Goal: Complete application form

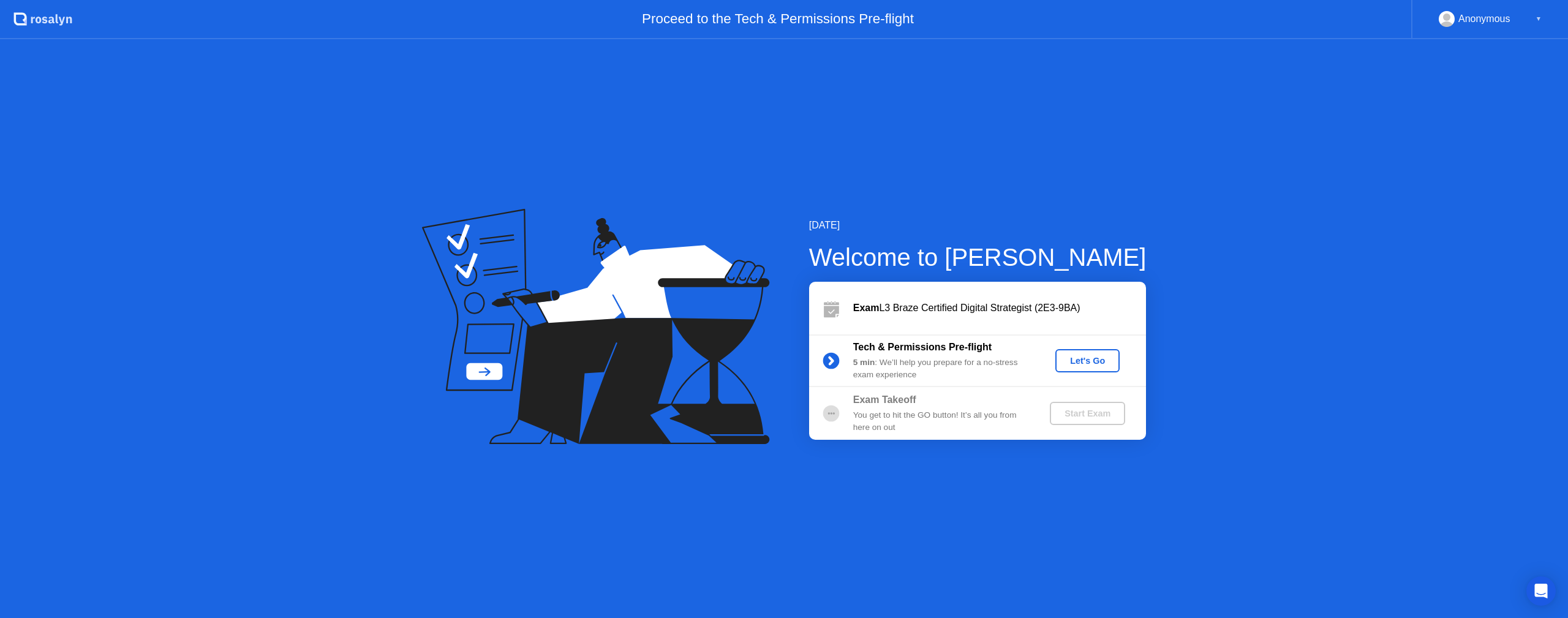
click at [1077, 360] on div "Let's Go" at bounding box center [1087, 361] width 54 height 10
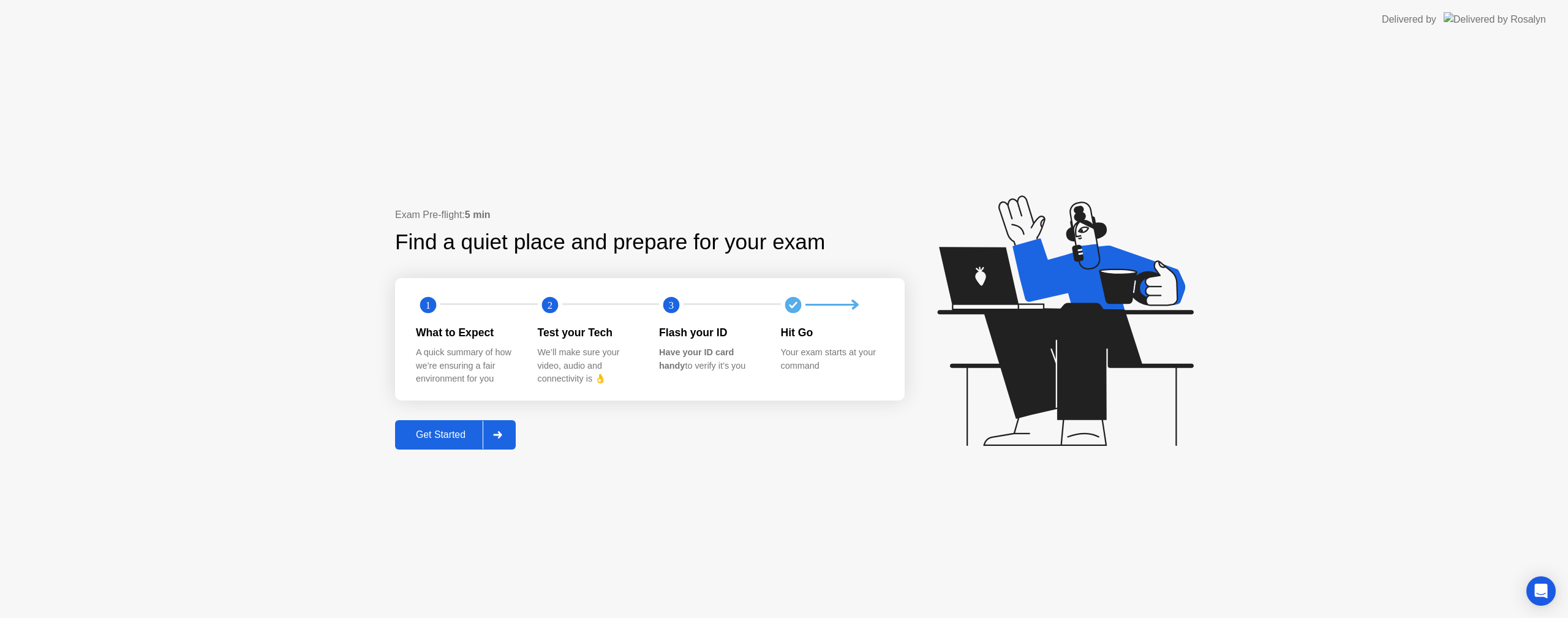
click at [441, 441] on div "Get Started" at bounding box center [440, 435] width 84 height 11
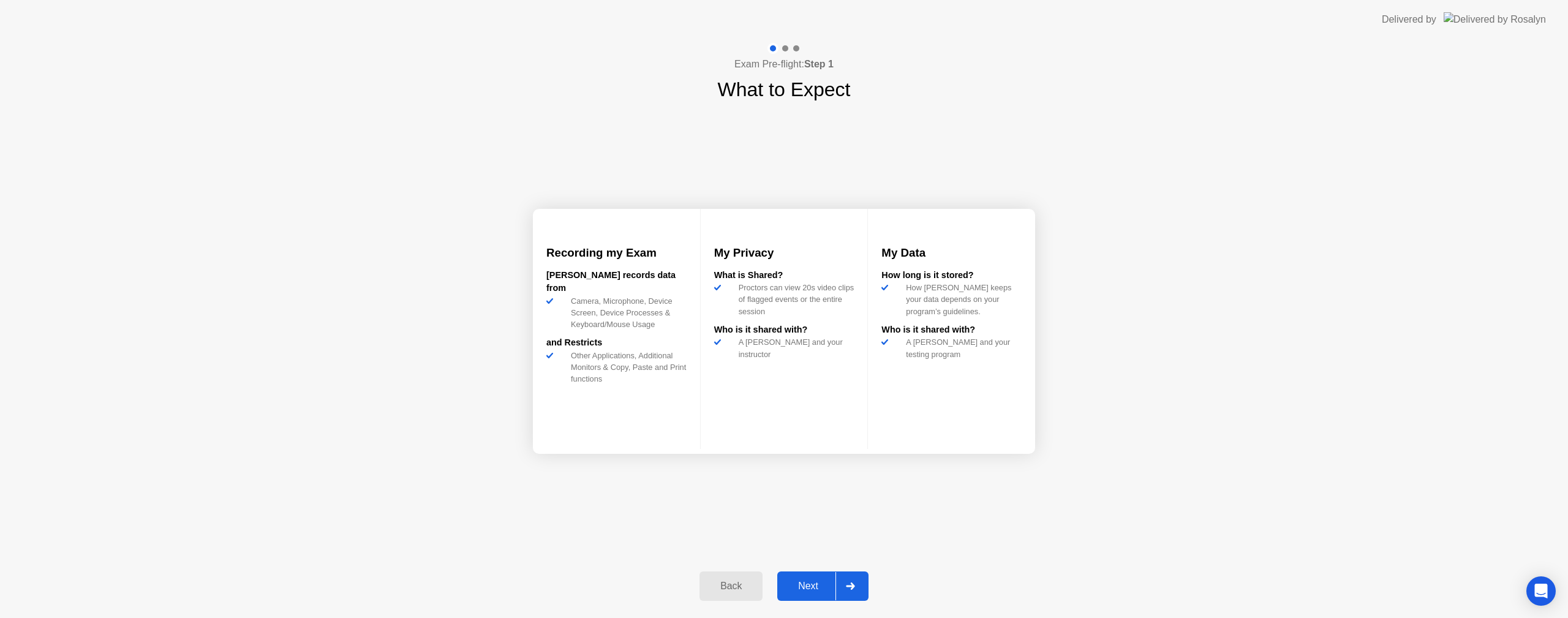
click at [817, 585] on div "Next" at bounding box center [808, 586] width 54 height 11
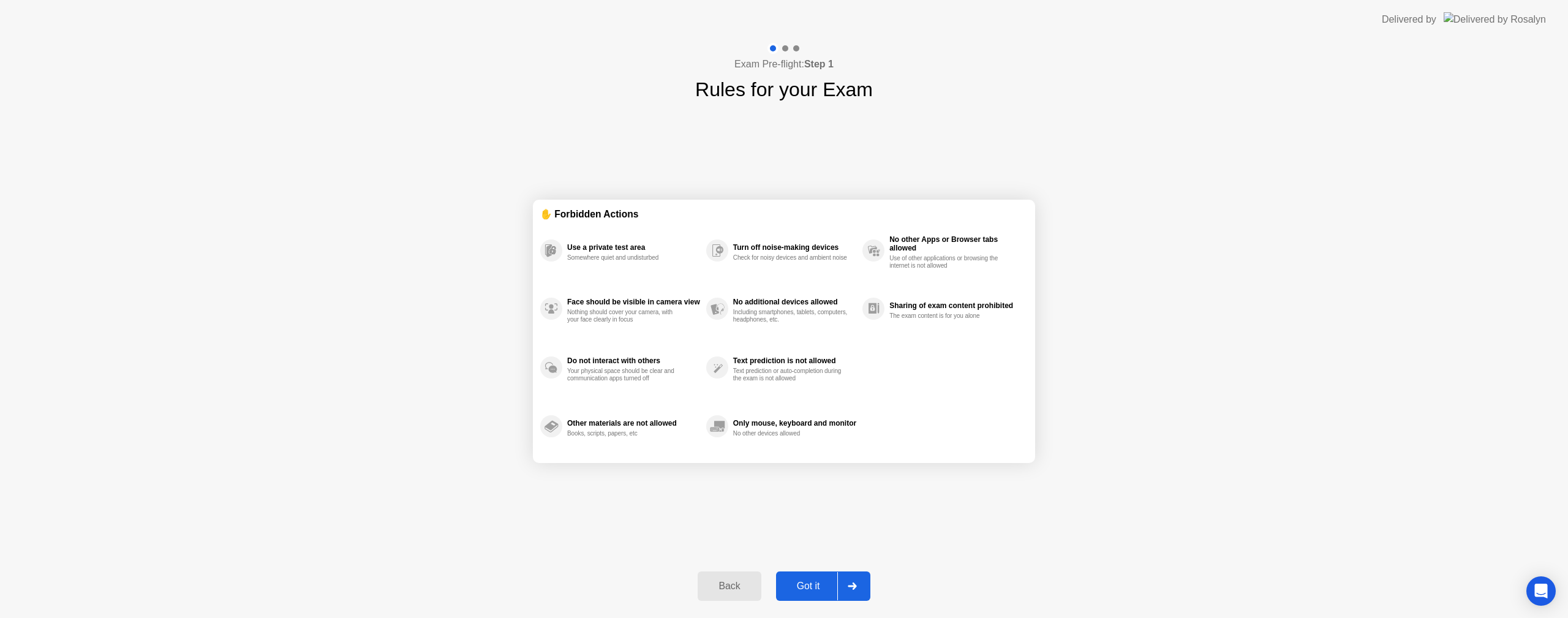
click at [820, 576] on button "Got it" at bounding box center [822, 586] width 94 height 30
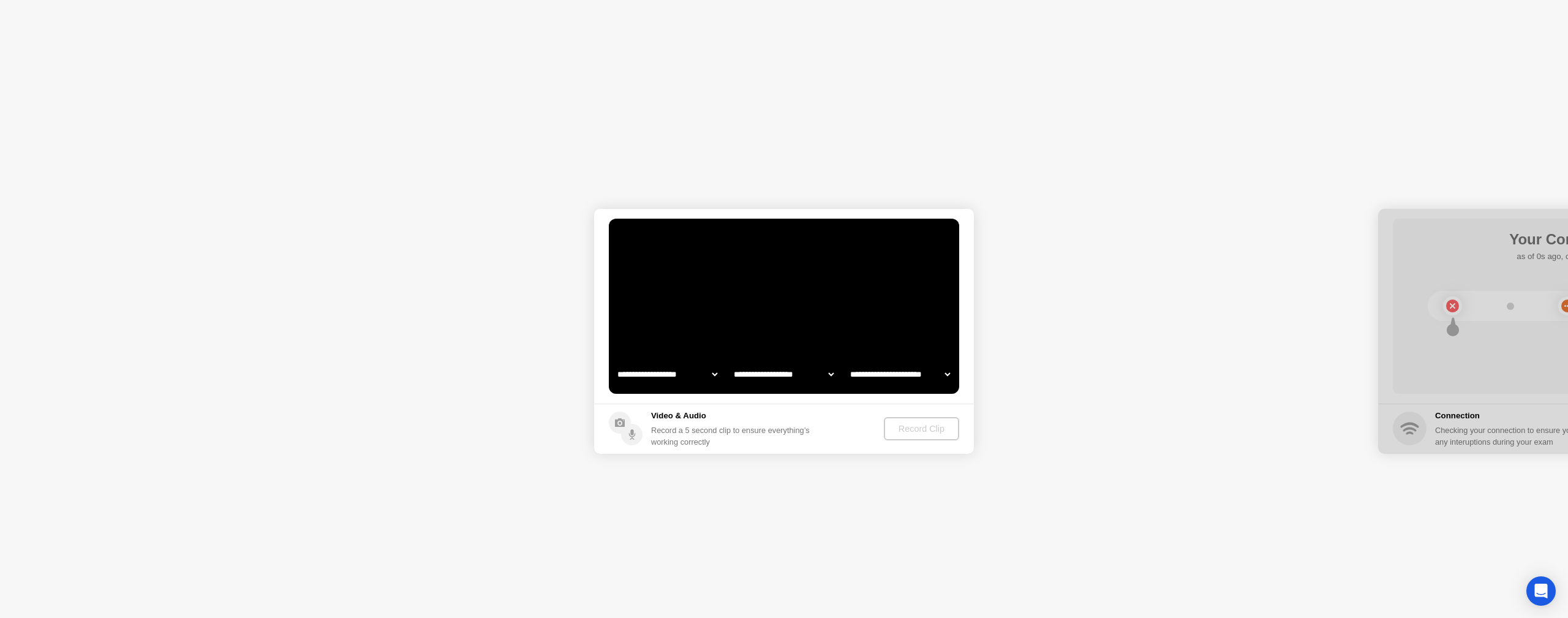
select select "**********"
select select "*******"
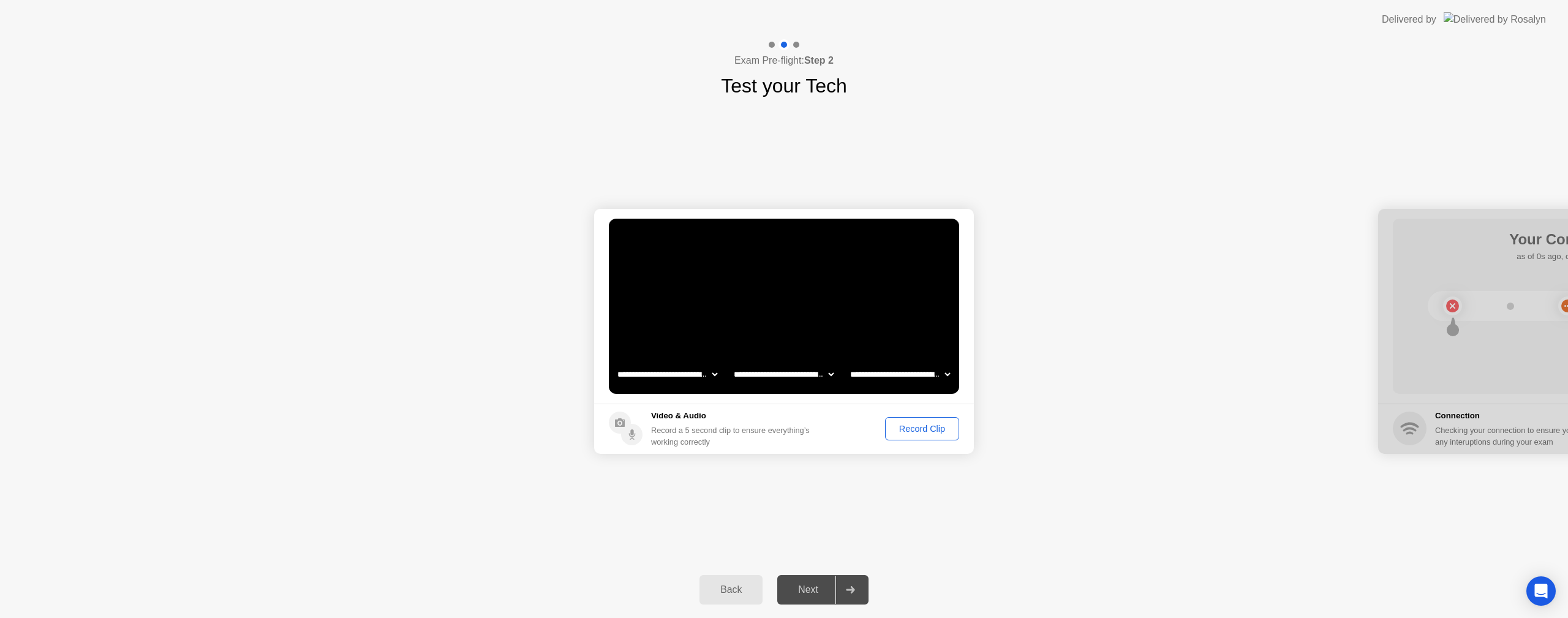
click at [932, 426] on div "Record Clip" at bounding box center [921, 429] width 65 height 10
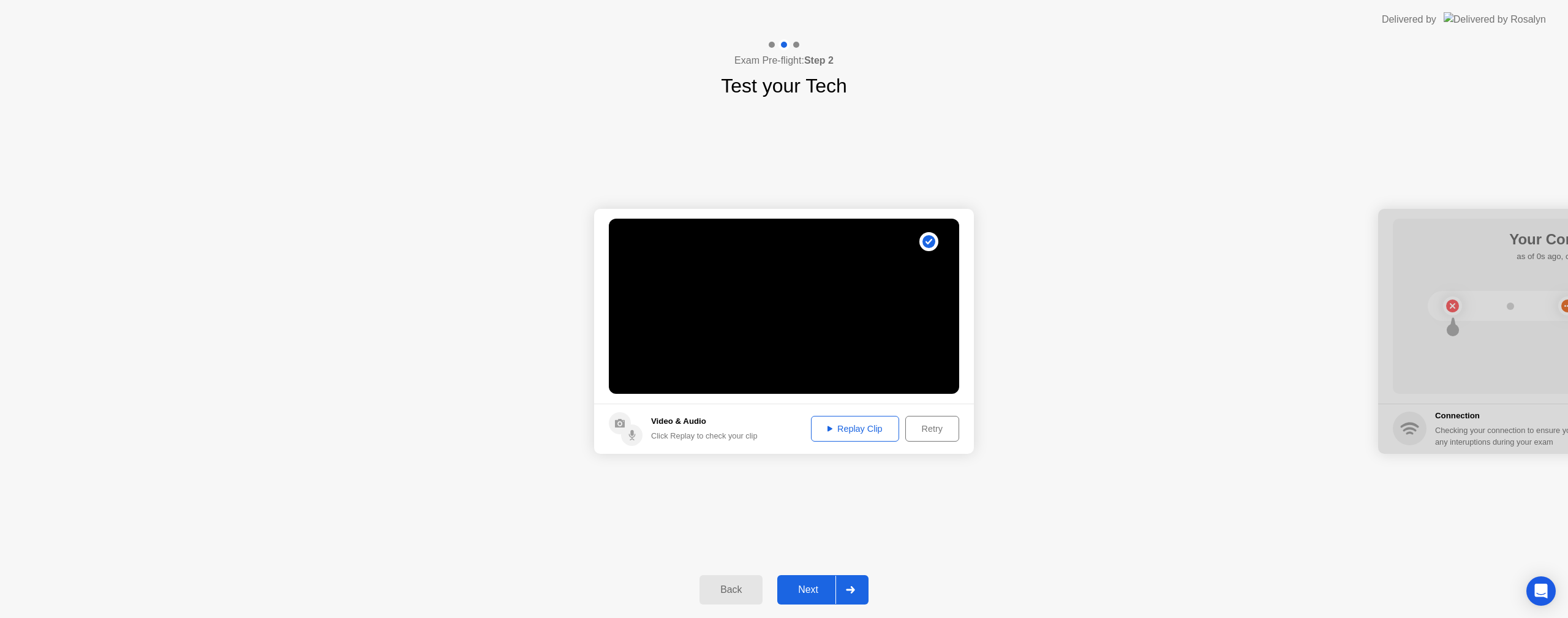
click at [813, 595] on div "Next" at bounding box center [808, 590] width 54 height 11
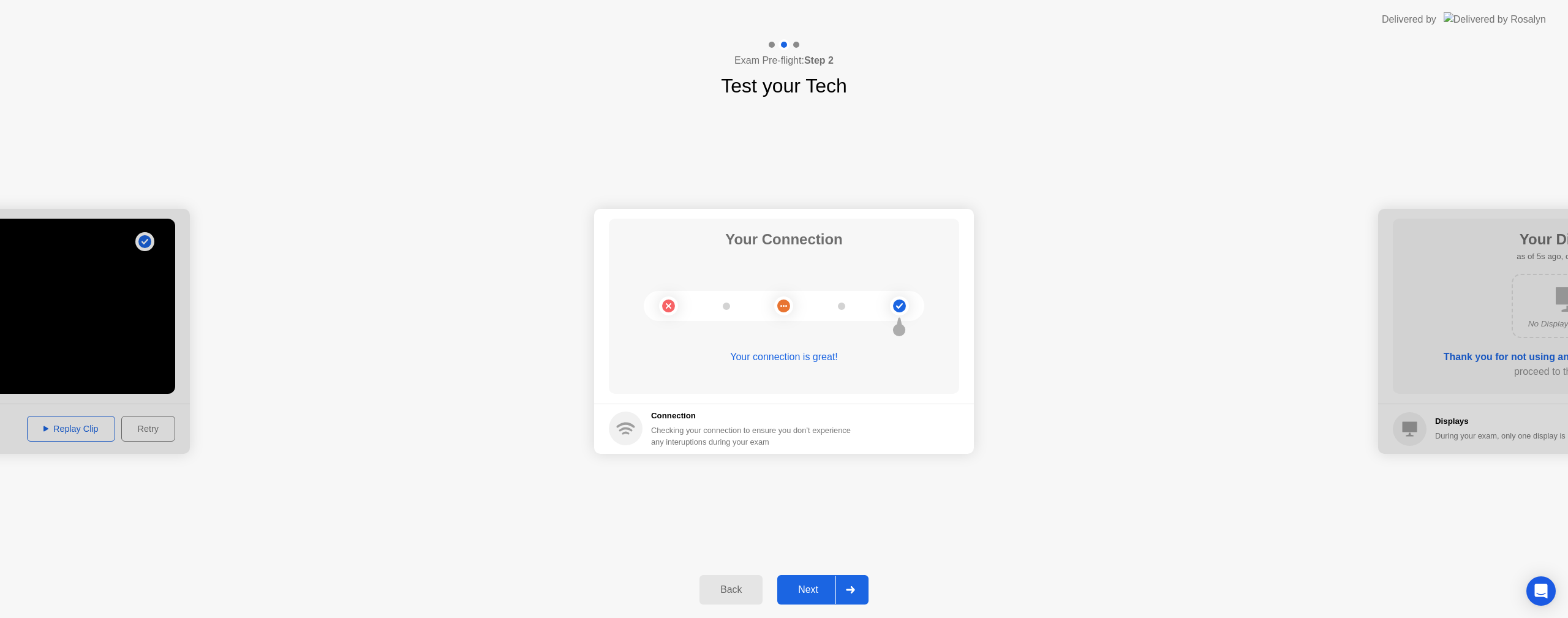
click at [811, 589] on div "Next" at bounding box center [808, 590] width 54 height 11
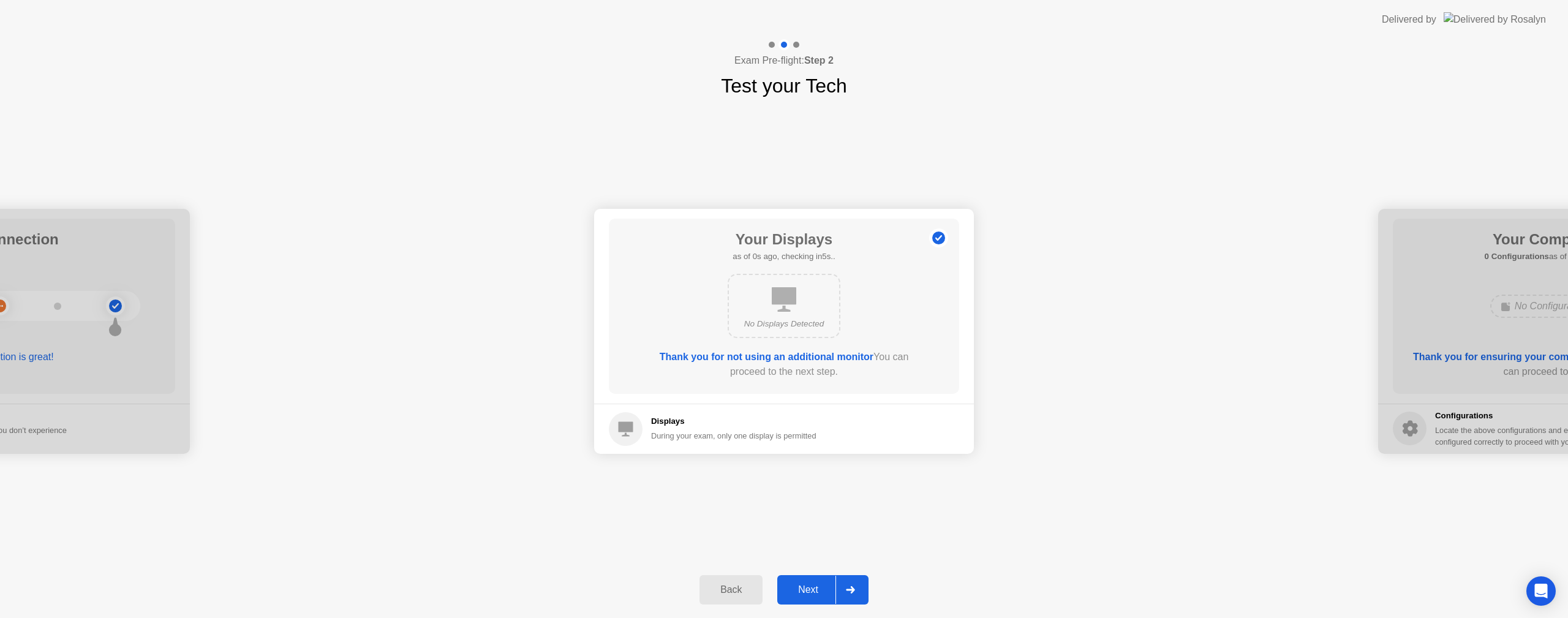
click at [811, 589] on div "Next" at bounding box center [808, 590] width 54 height 11
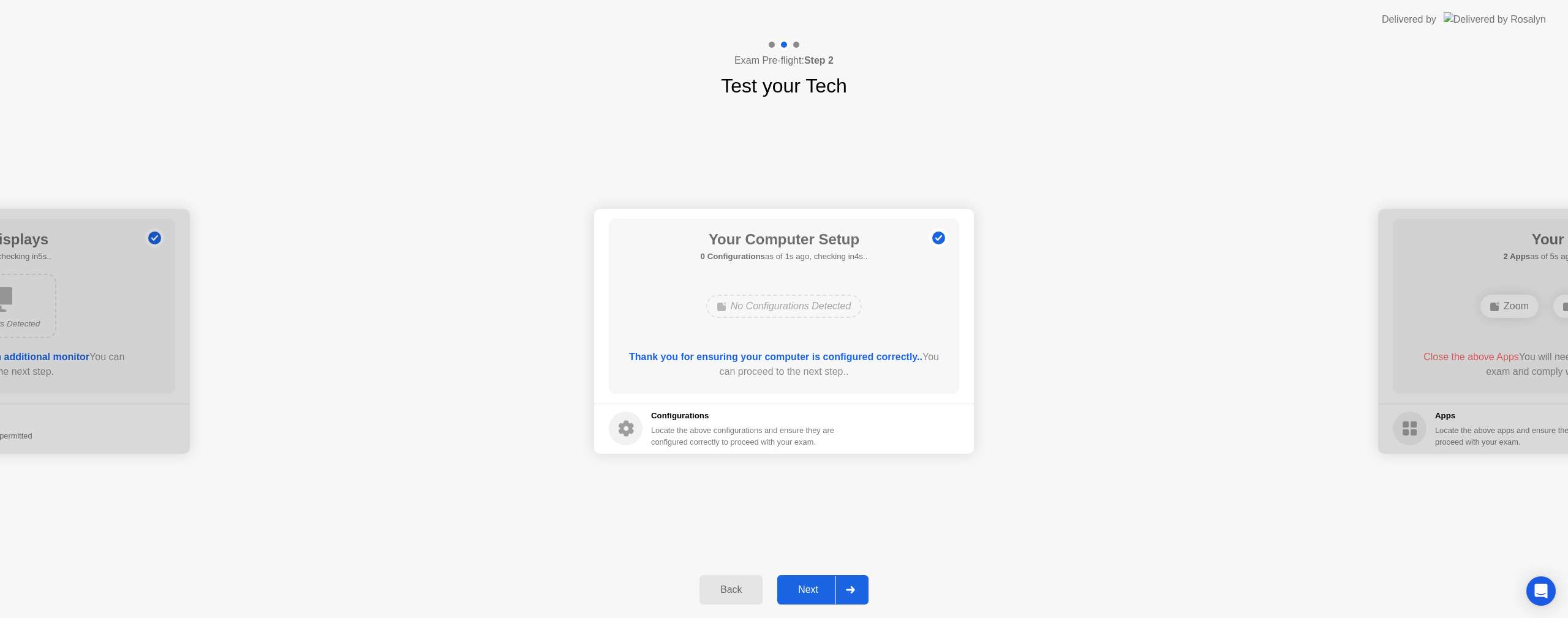
click at [811, 589] on div "Next" at bounding box center [808, 590] width 54 height 11
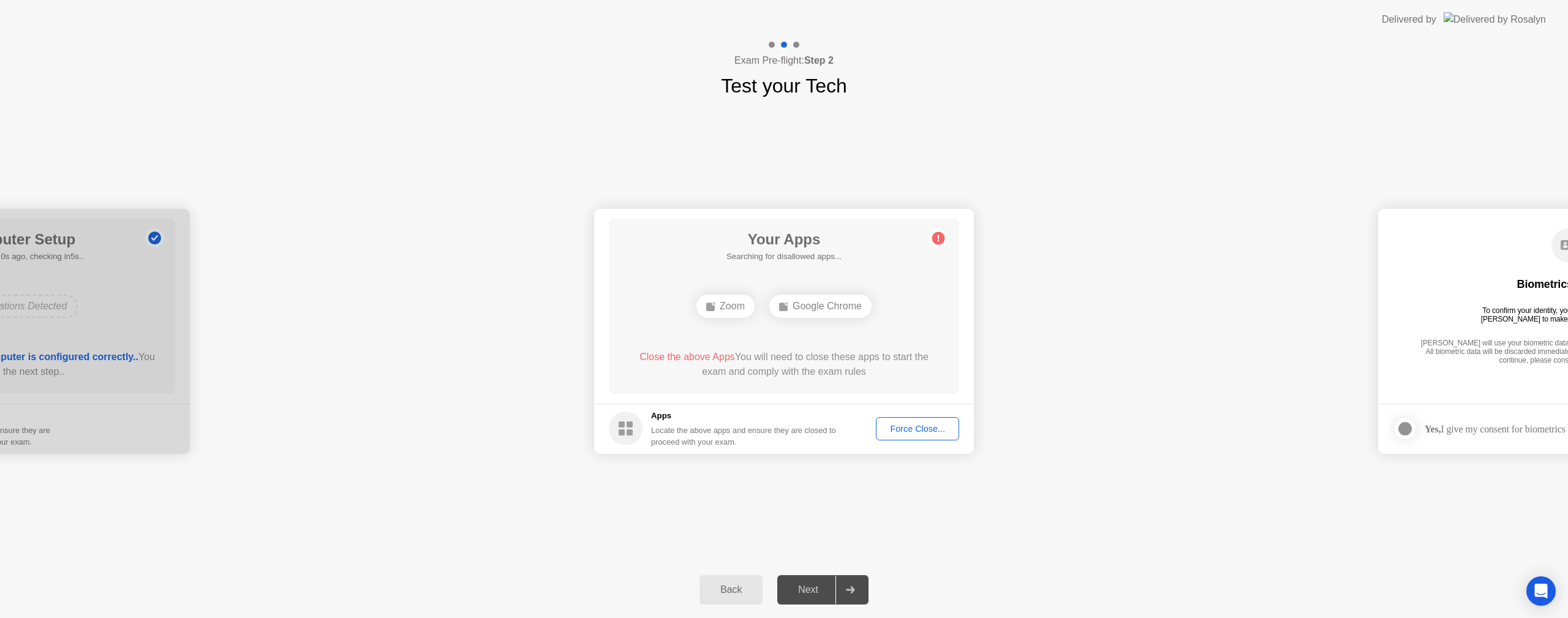
click at [910, 424] on div "Force Close..." at bounding box center [917, 429] width 75 height 10
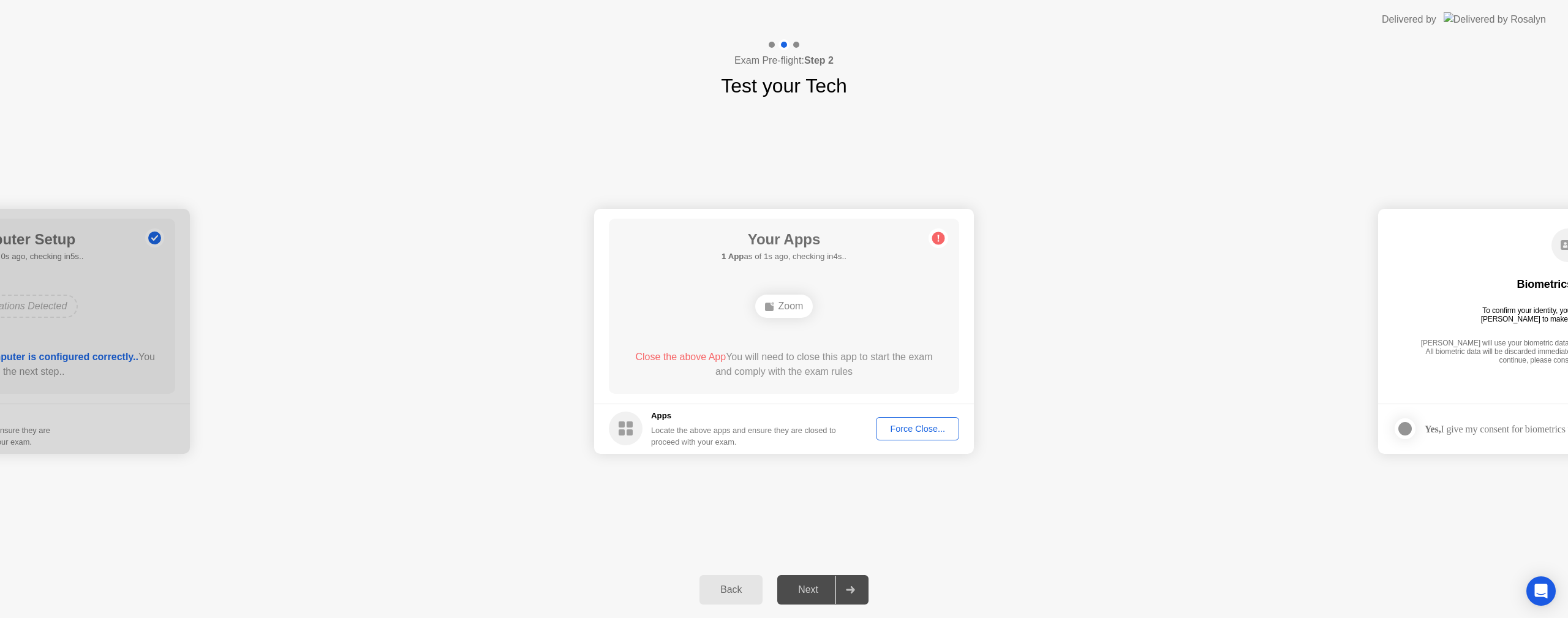
click at [908, 434] on div "Force Close..." at bounding box center [917, 429] width 75 height 10
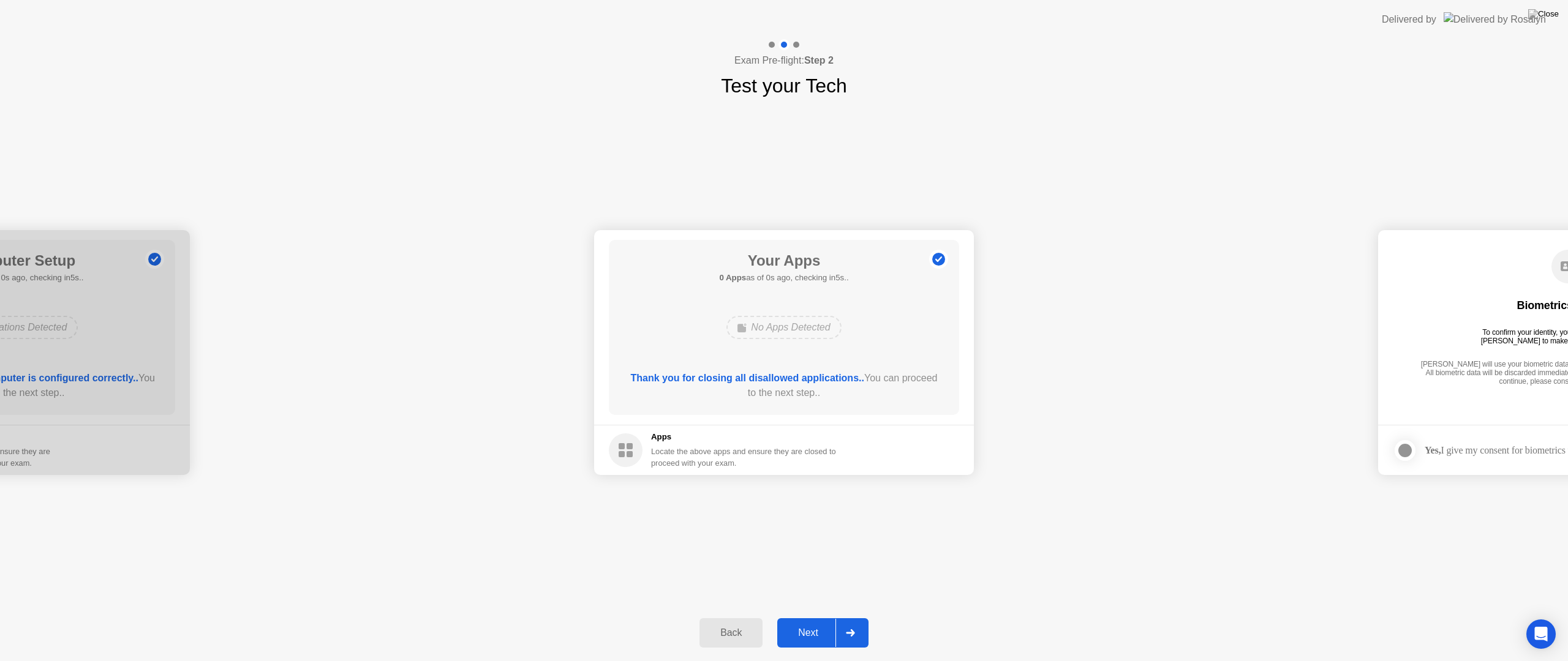
click at [810, 617] on div "Next" at bounding box center [808, 633] width 54 height 11
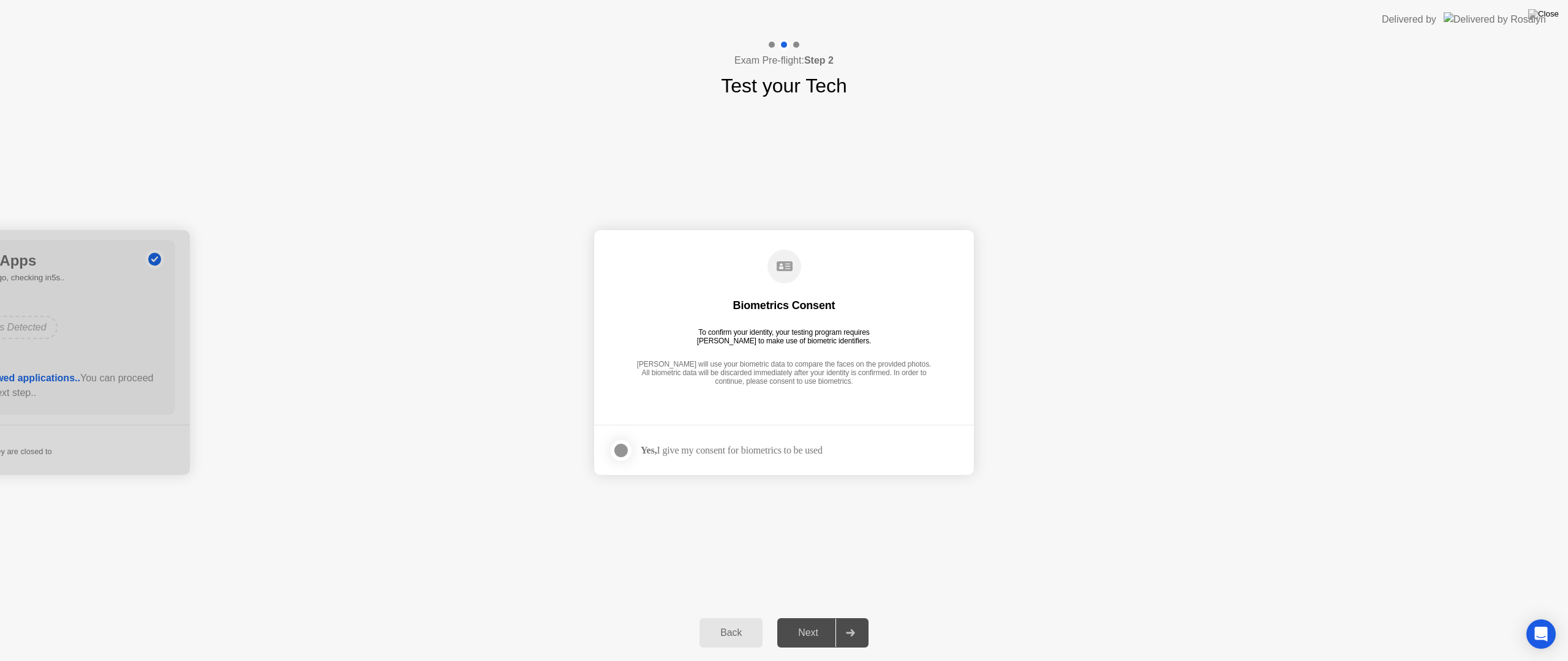
click at [781, 451] on div "Yes, I give my consent for biometrics to be used" at bounding box center [731, 451] width 182 height 12
click at [623, 444] on div at bounding box center [620, 451] width 14 height 14
click at [813, 617] on button "Next" at bounding box center [823, 633] width 92 height 30
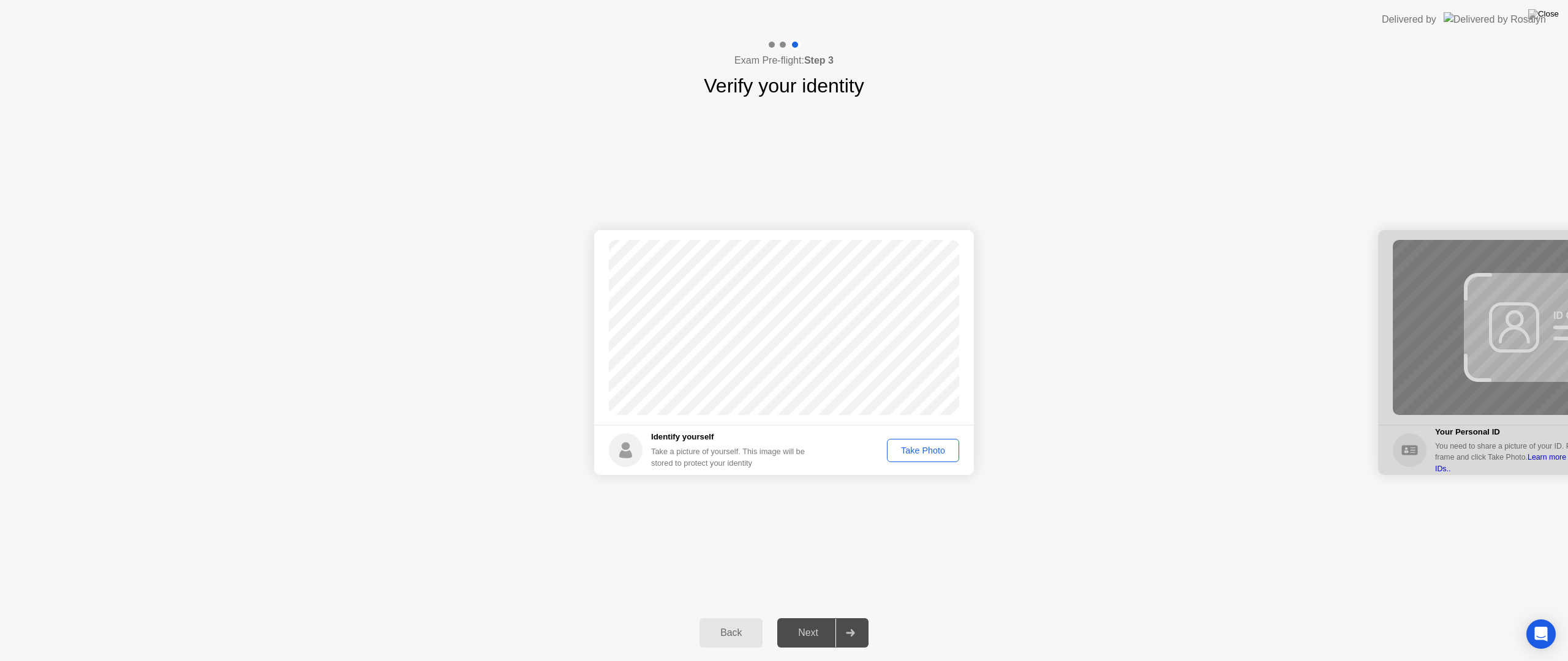
click at [924, 455] on div "Take Photo" at bounding box center [922, 451] width 64 height 10
click at [826, 617] on button "Next" at bounding box center [823, 633] width 92 height 30
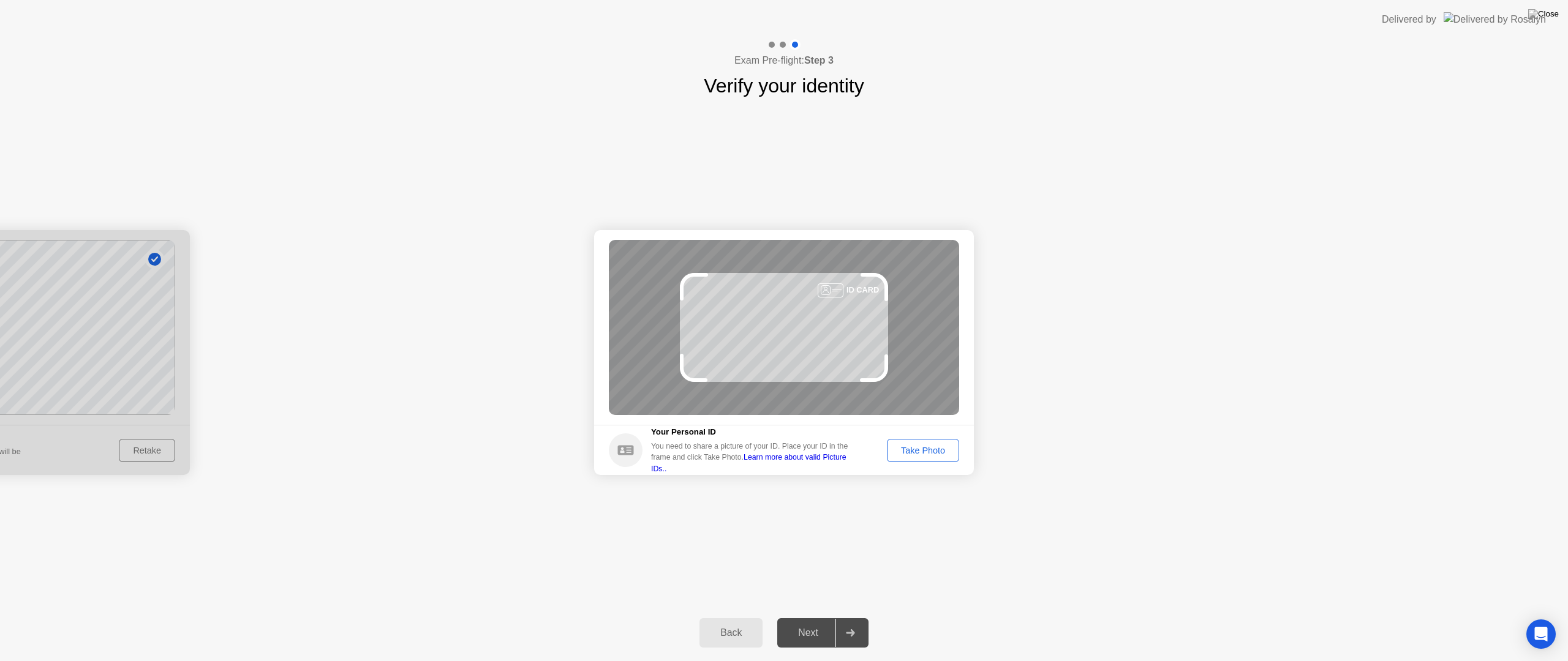
click at [915, 453] on div "Take Photo" at bounding box center [922, 451] width 64 height 10
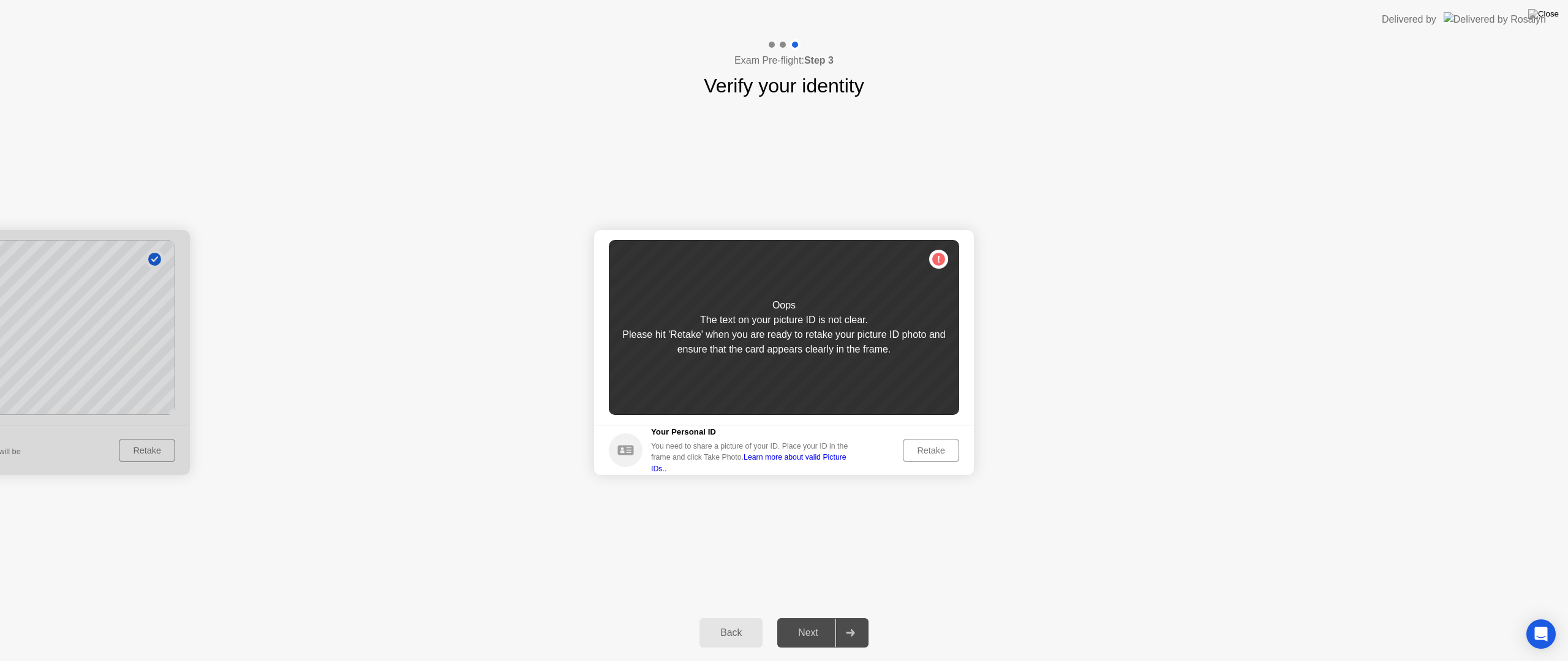
click at [915, 453] on div "Retake" at bounding box center [931, 451] width 48 height 10
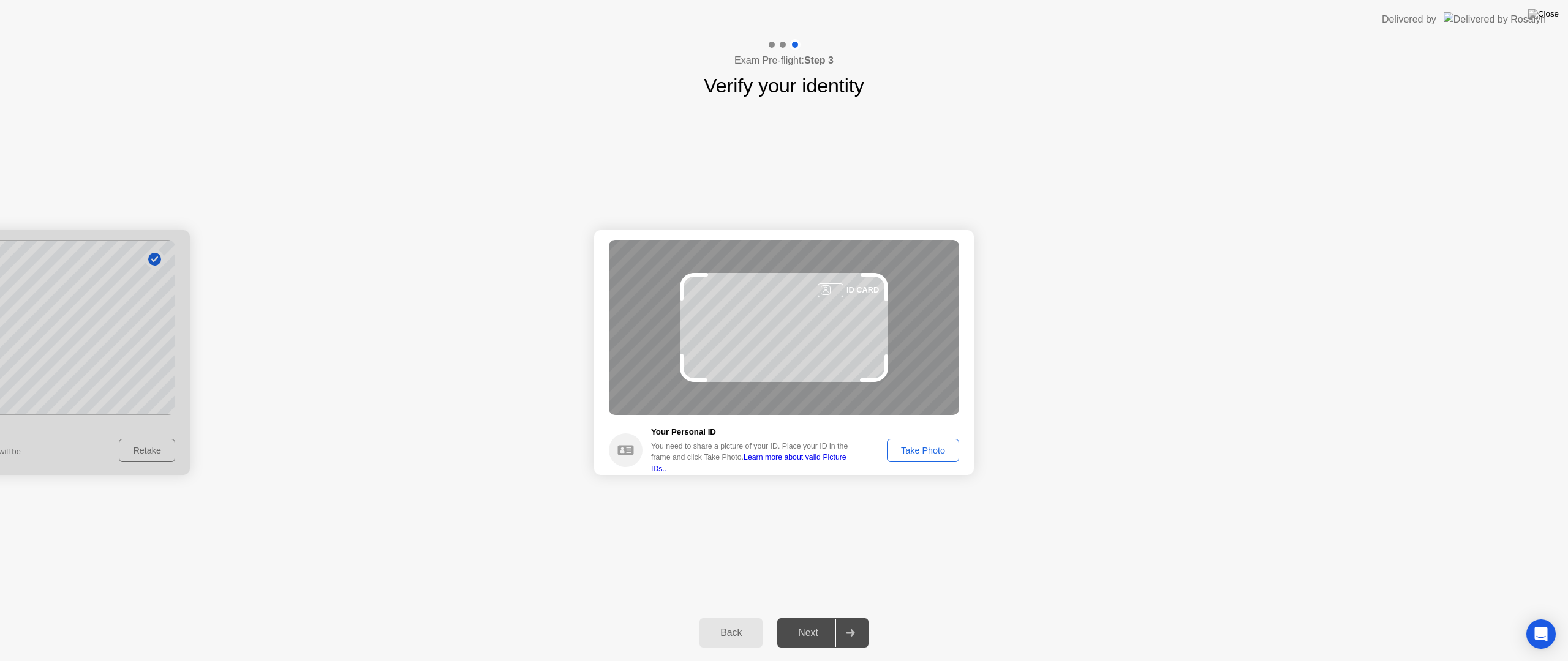
click at [915, 453] on div "Take Photo" at bounding box center [922, 451] width 64 height 10
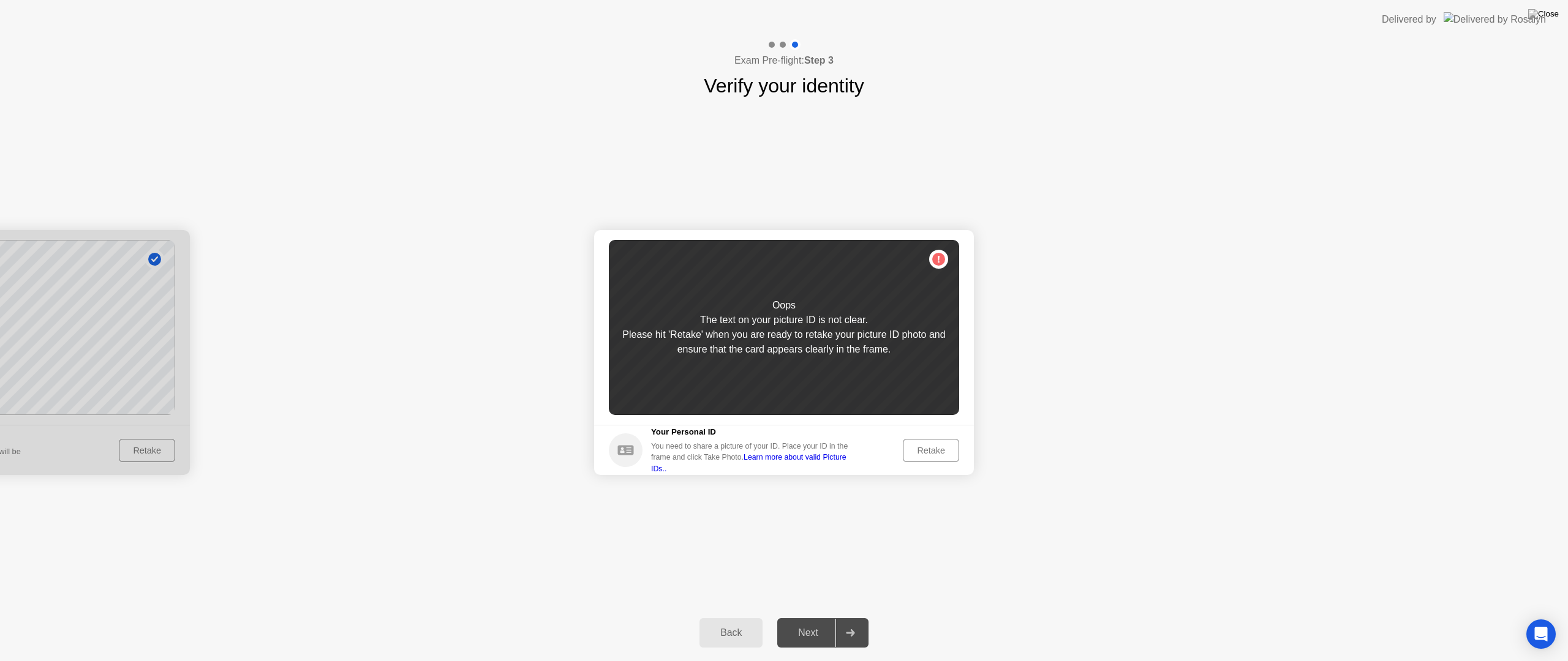
click at [915, 453] on div "Retake" at bounding box center [931, 451] width 48 height 10
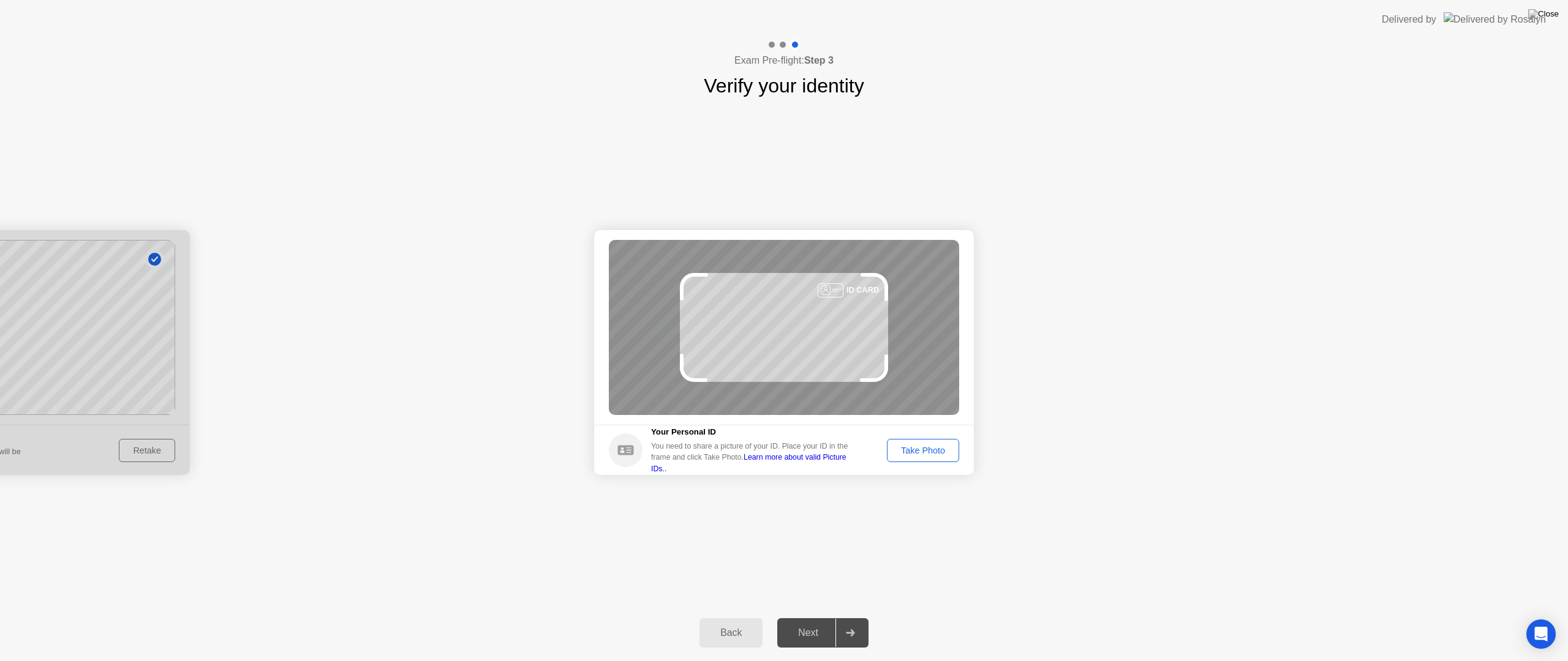
click at [915, 453] on div "Take Photo" at bounding box center [922, 451] width 64 height 10
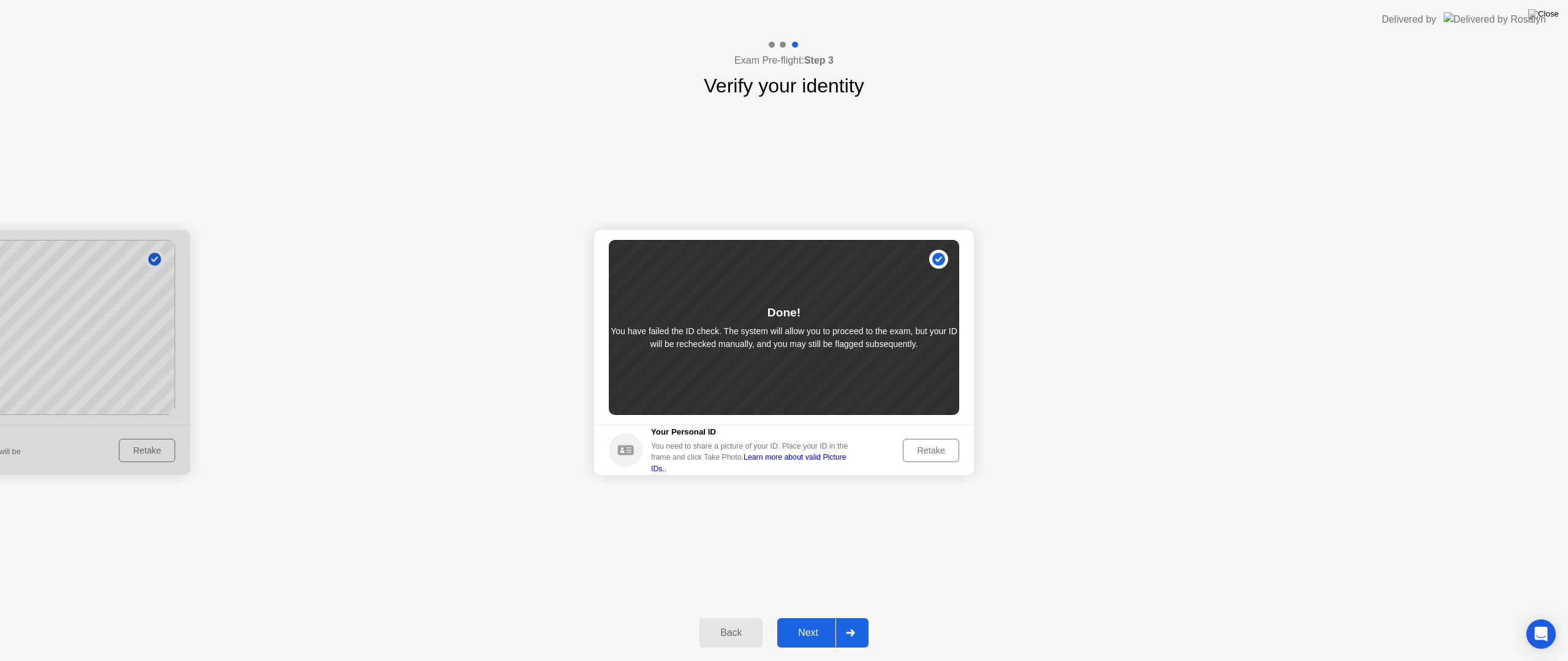
click at [946, 459] on button "Retake" at bounding box center [931, 450] width 56 height 23
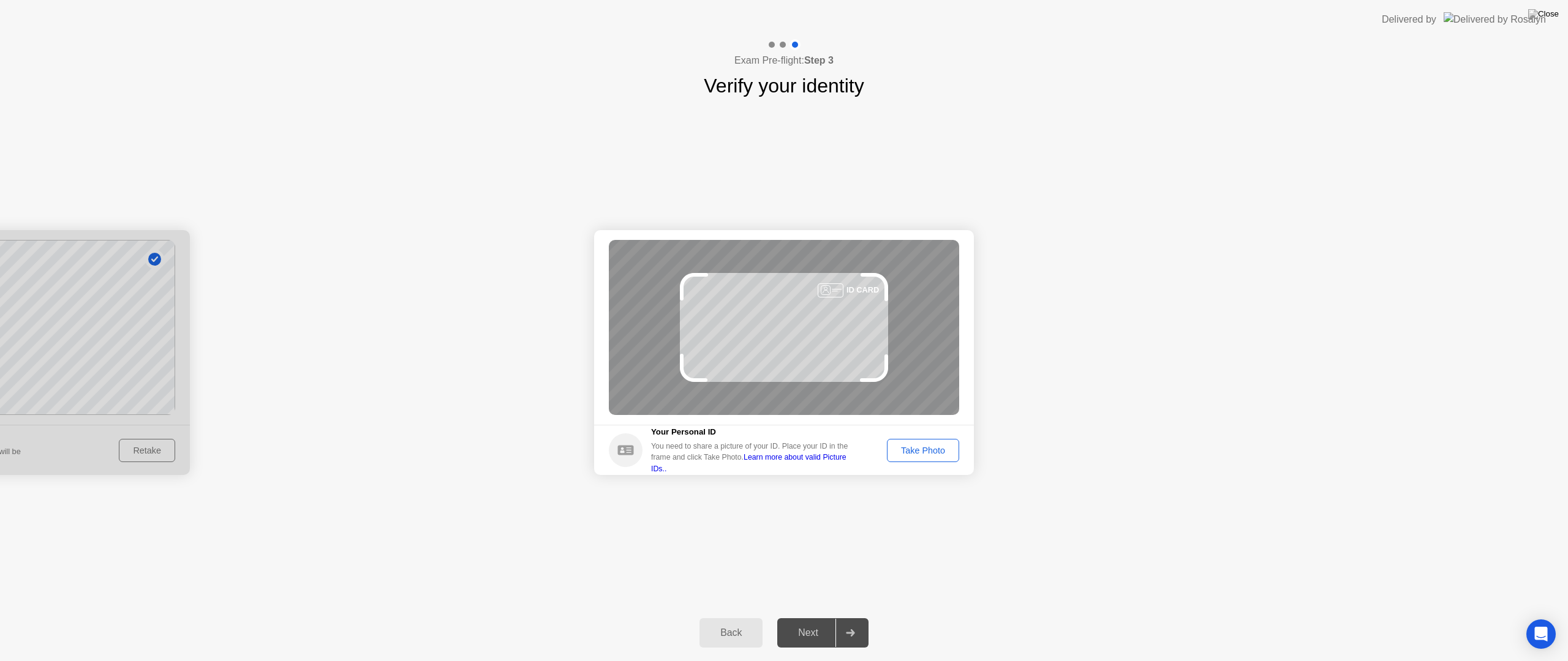
click at [946, 459] on button "Take Photo" at bounding box center [922, 450] width 72 height 23
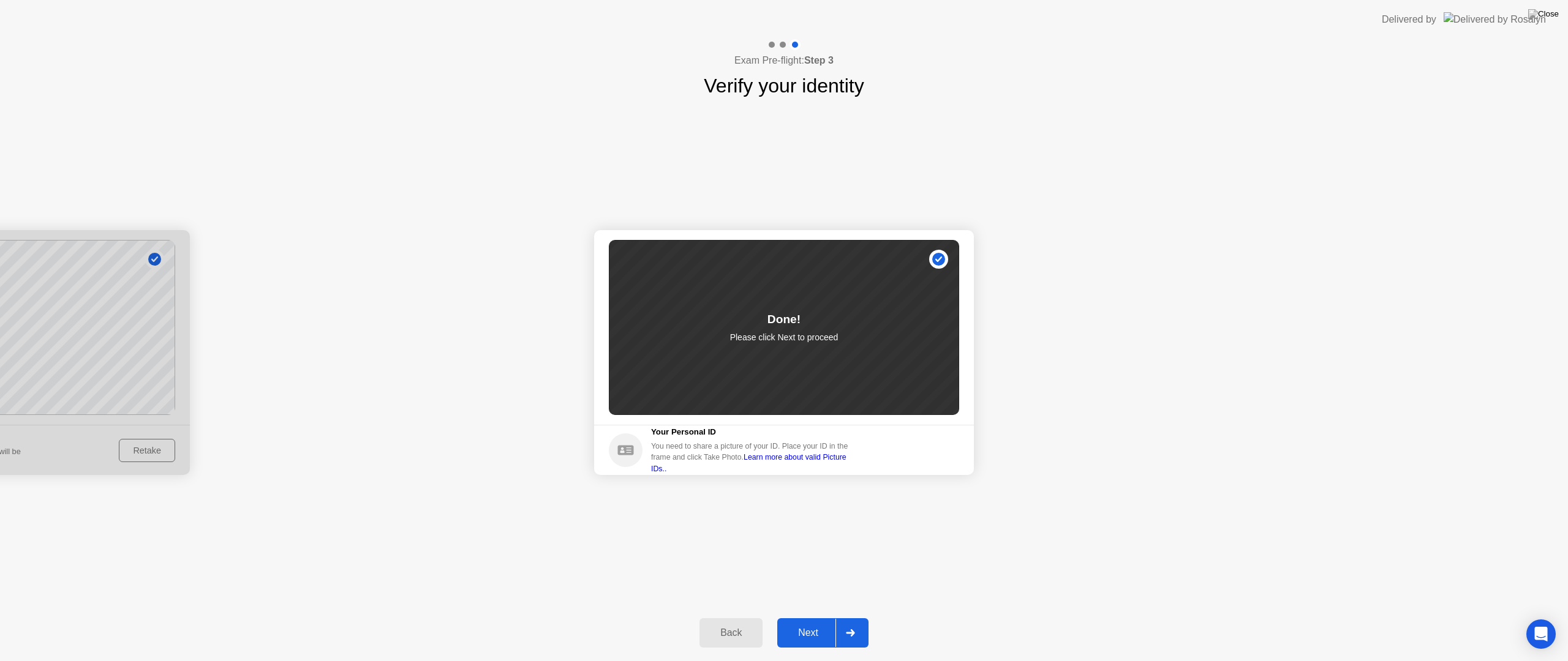
click at [810, 617] on div "Next" at bounding box center [808, 633] width 54 height 11
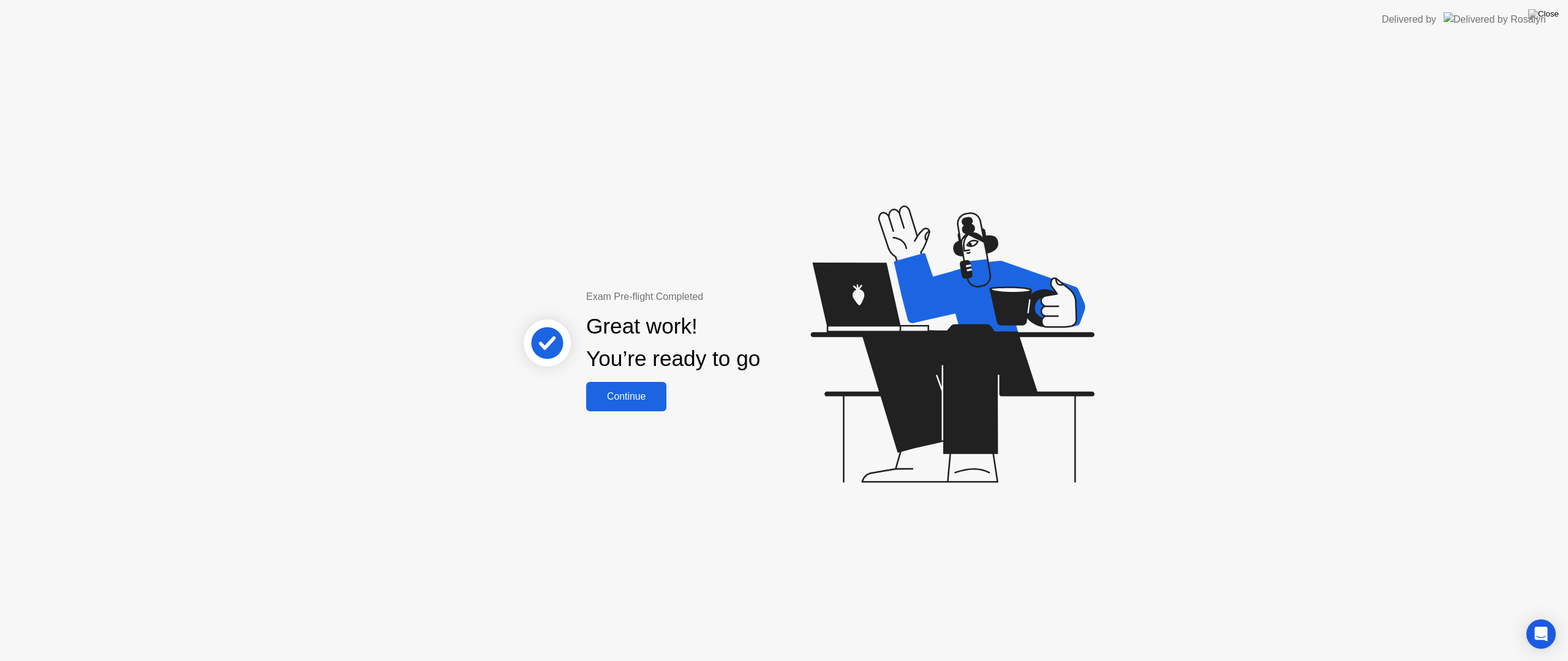
click at [646, 391] on div "Continue" at bounding box center [626, 396] width 73 height 11
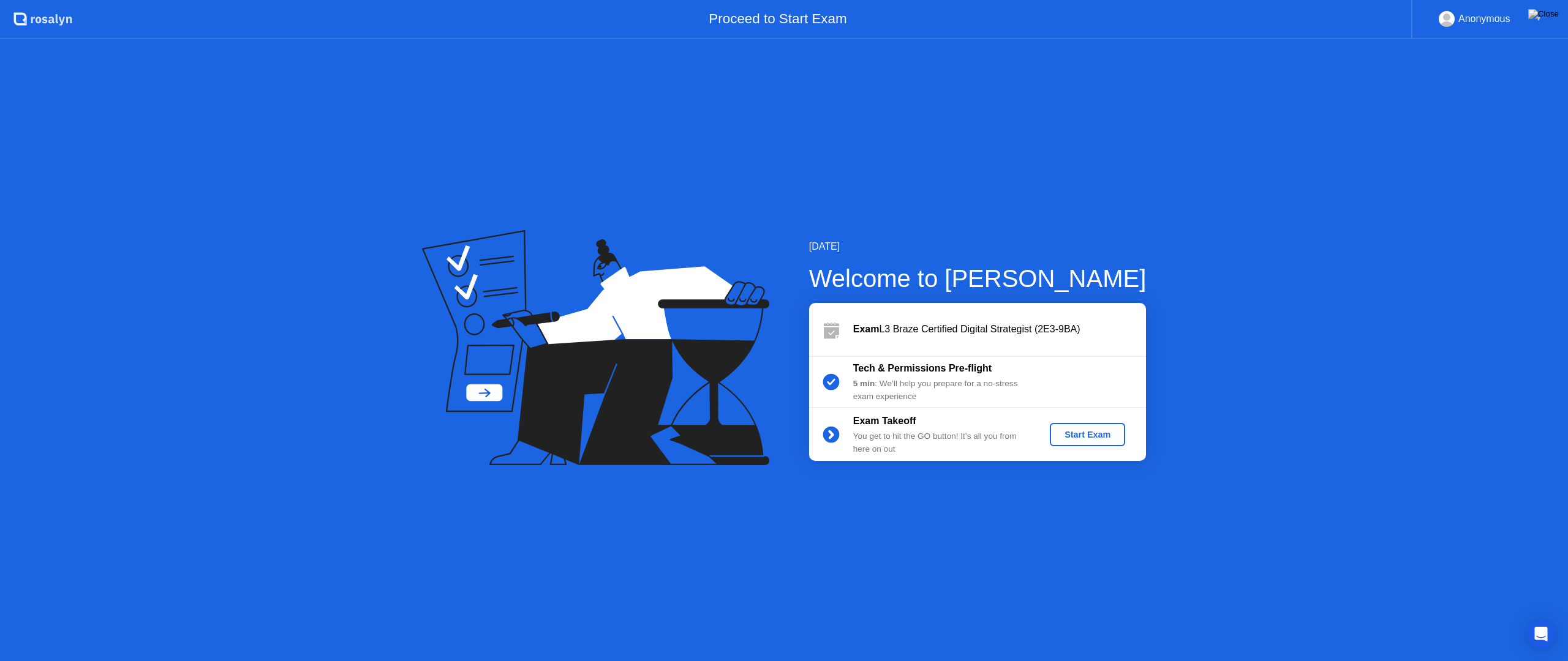
click at [1090, 434] on div "Start Exam" at bounding box center [1087, 435] width 65 height 10
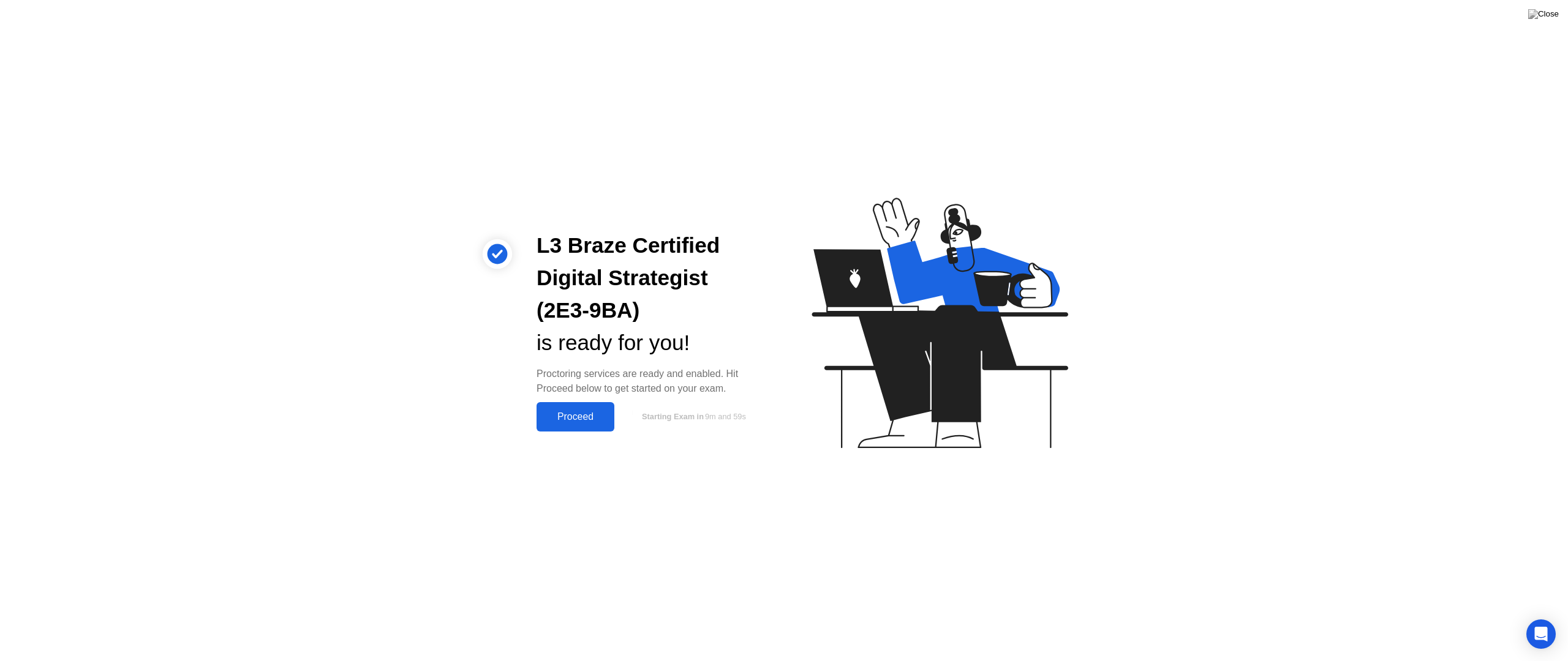
click at [564, 412] on div "Proceed" at bounding box center [575, 417] width 70 height 11
